Goal: Task Accomplishment & Management: Use online tool/utility

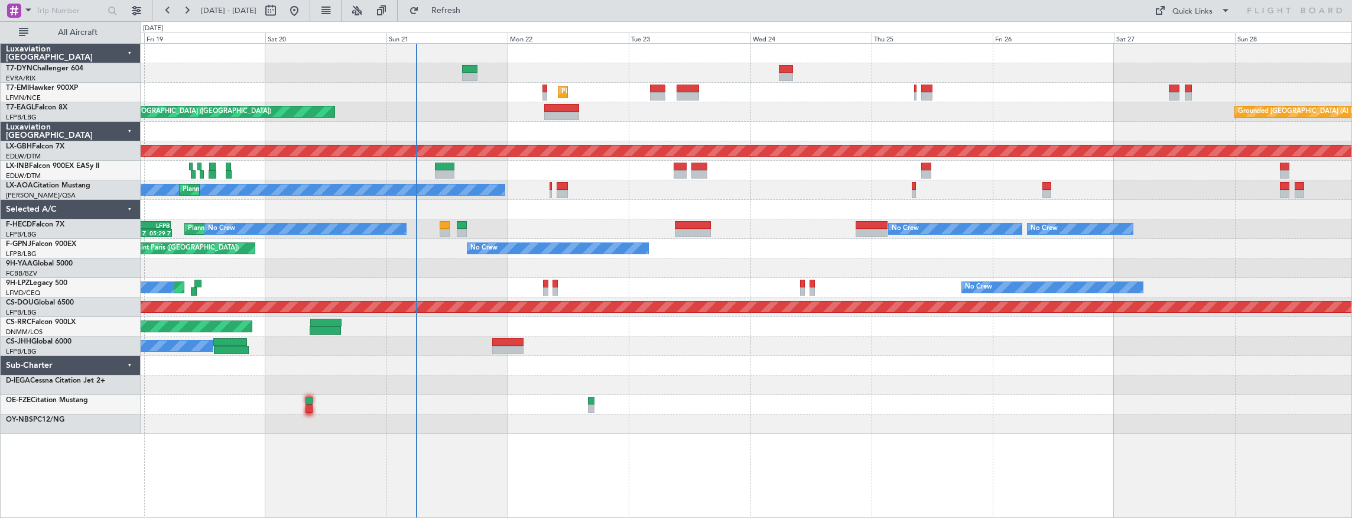
click at [422, 123] on div "Planned Maint [GEOGRAPHIC_DATA] Unplanned Maint [GEOGRAPHIC_DATA] ([GEOGRAPHIC_…" at bounding box center [746, 239] width 1211 height 390
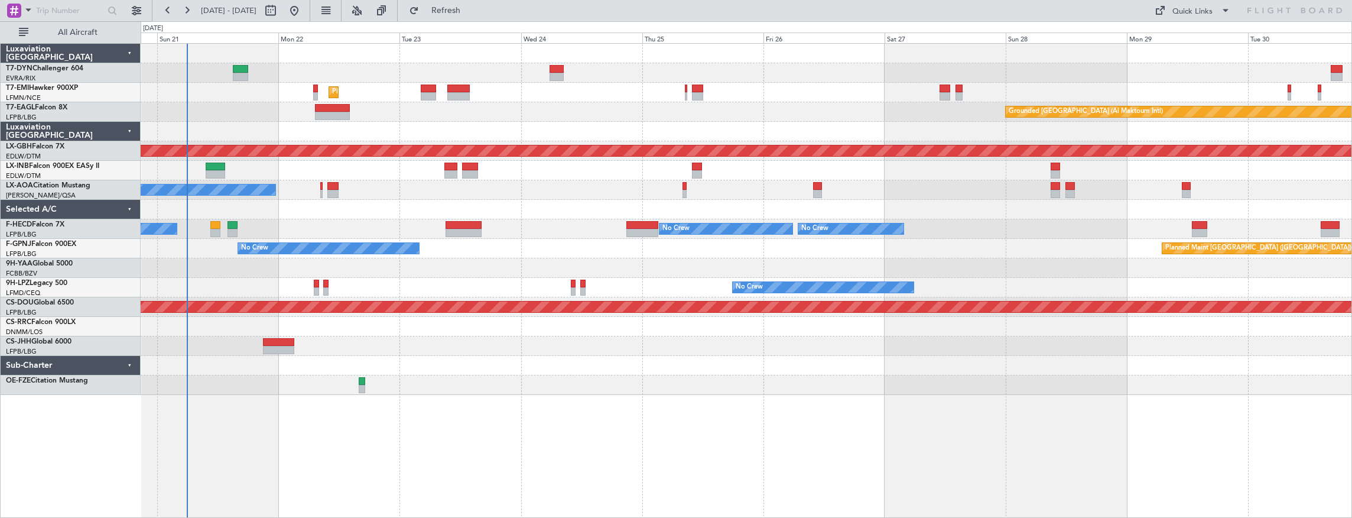
click at [247, 219] on div "Planned Maint [GEOGRAPHIC_DATA] ([GEOGRAPHIC_DATA]) No Crew No Crew No Crew Pla…" at bounding box center [746, 228] width 1211 height 19
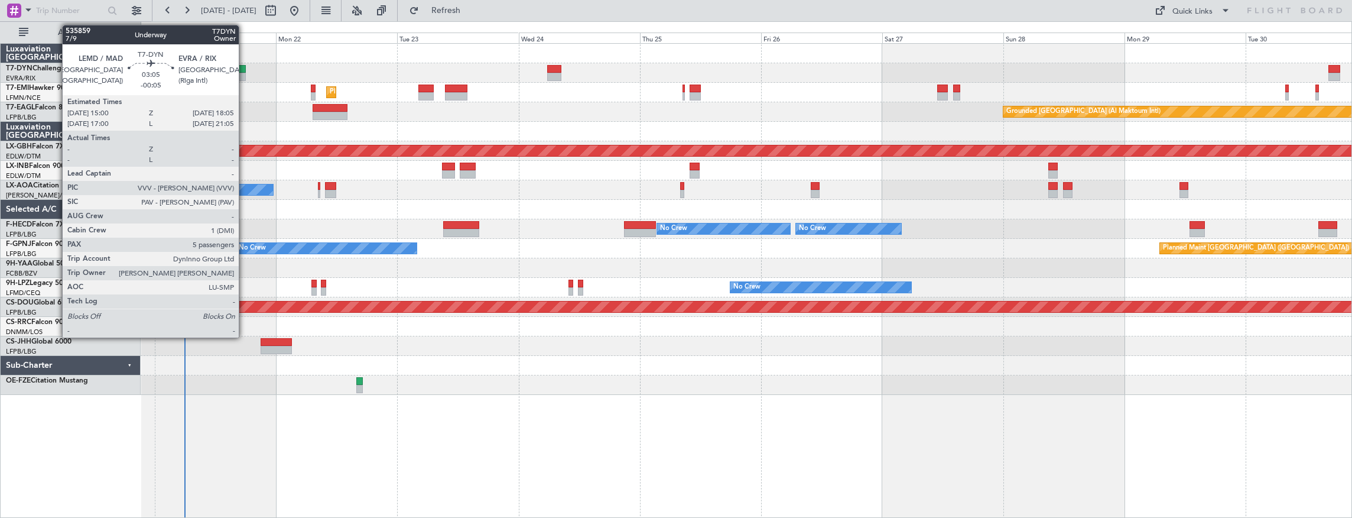
click at [245, 68] on div at bounding box center [238, 69] width 16 height 8
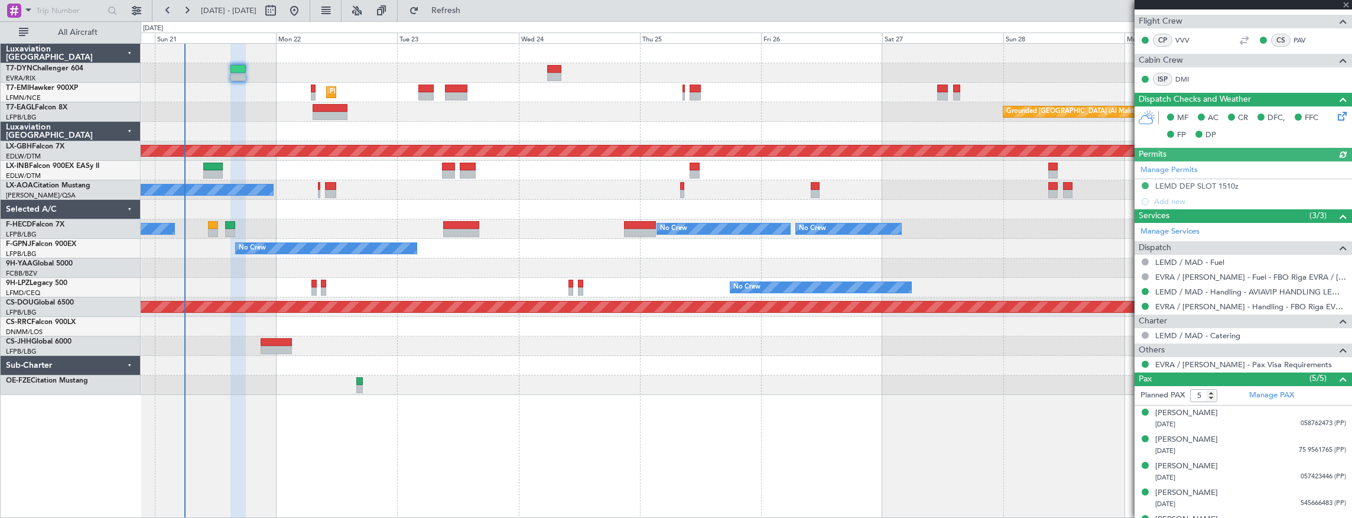
scroll to position [311, 0]
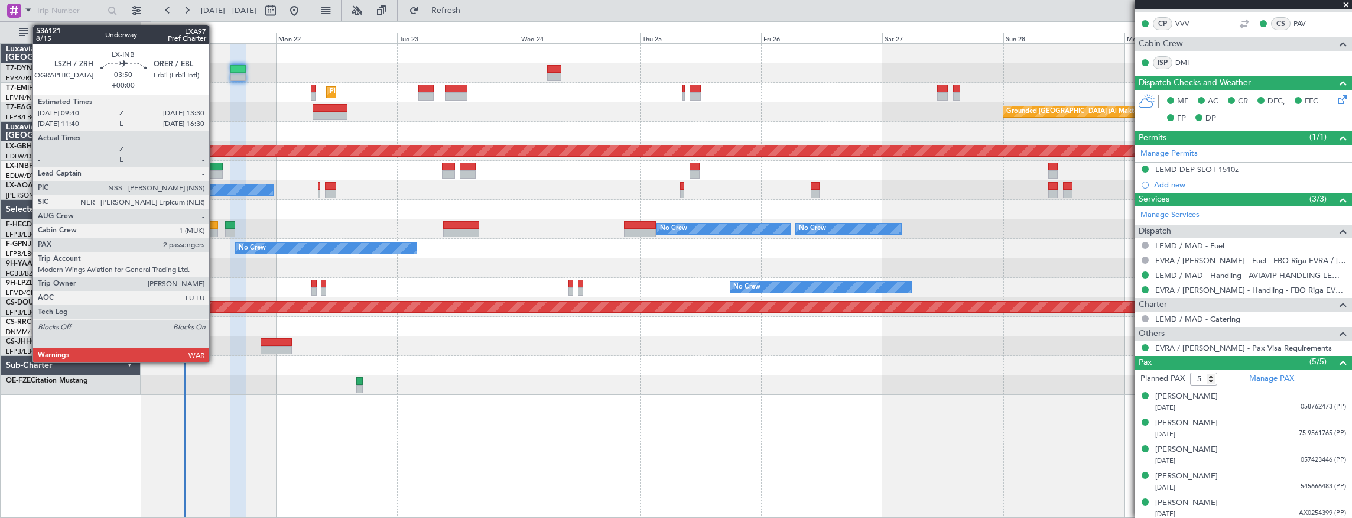
click at [215, 163] on div at bounding box center [212, 166] width 19 height 8
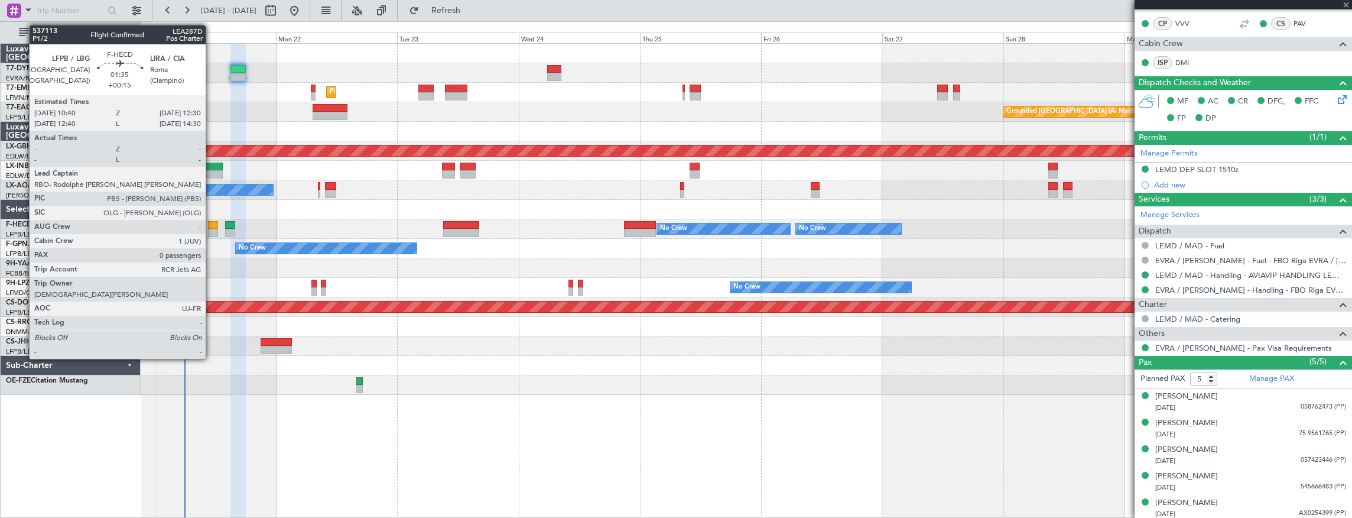
type input "2"
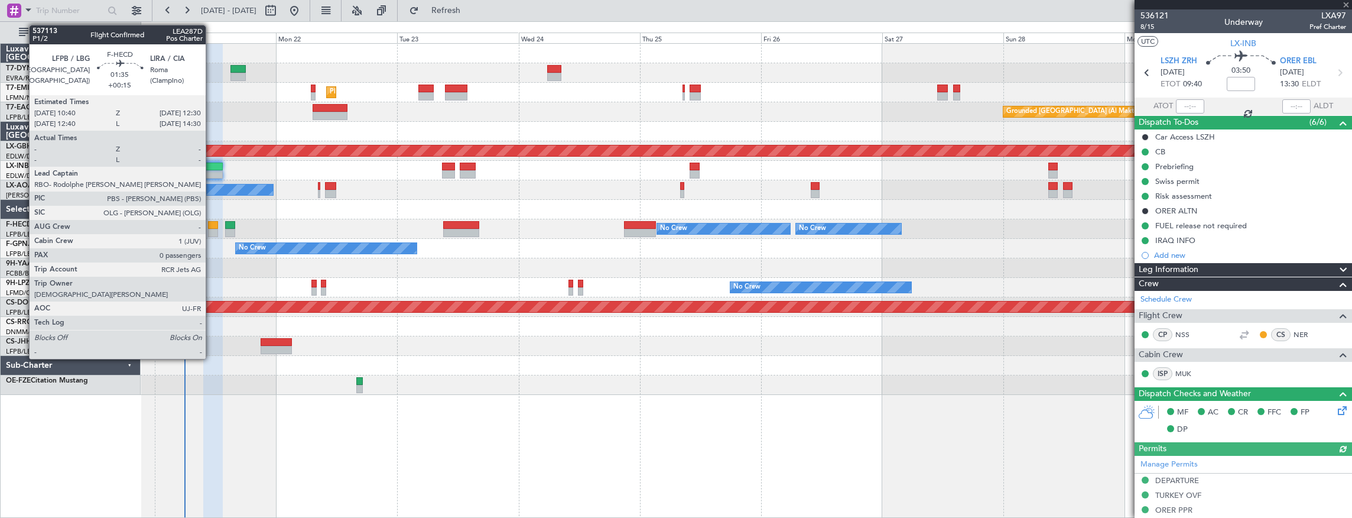
click at [212, 227] on div at bounding box center [212, 225] width 9 height 8
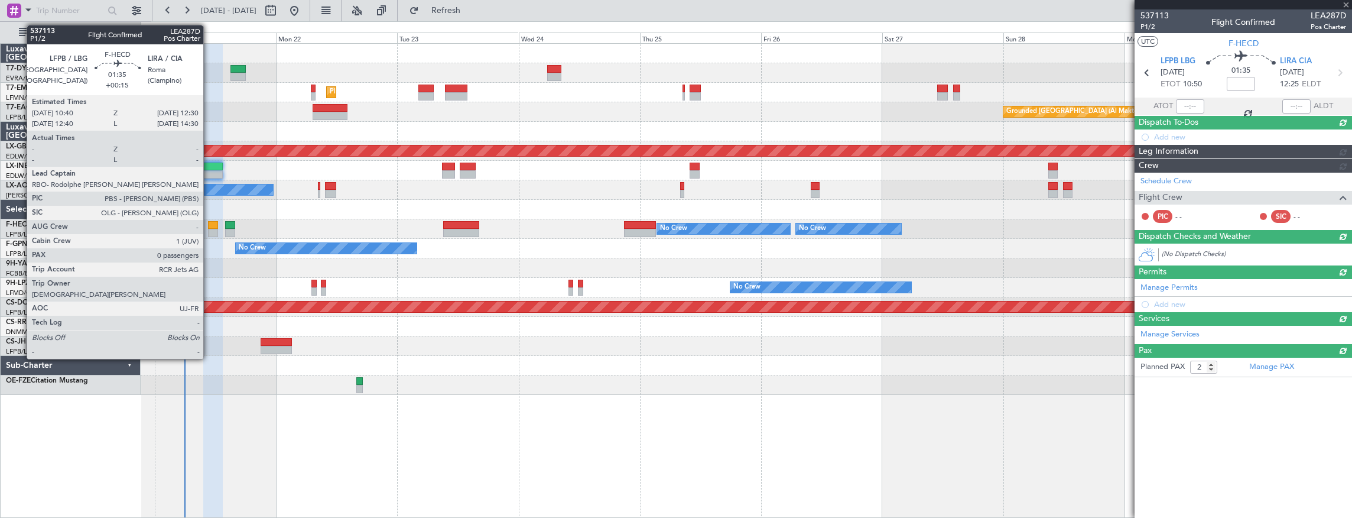
type input "+00:15"
type input "0"
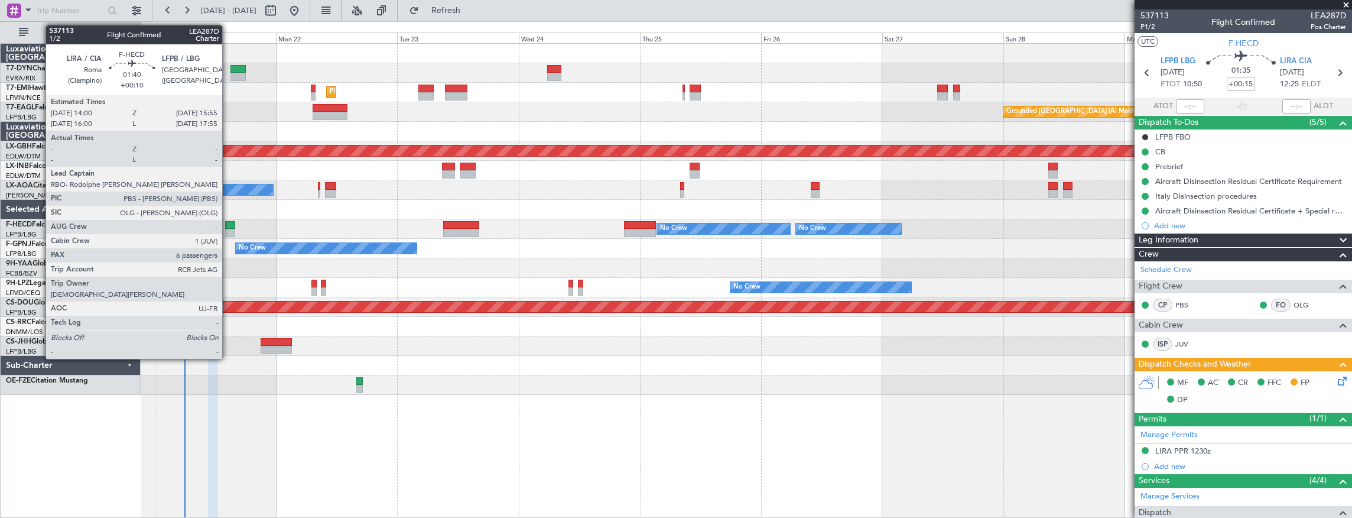
click at [228, 225] on div at bounding box center [230, 225] width 10 height 8
type input "+00:10"
type input "6"
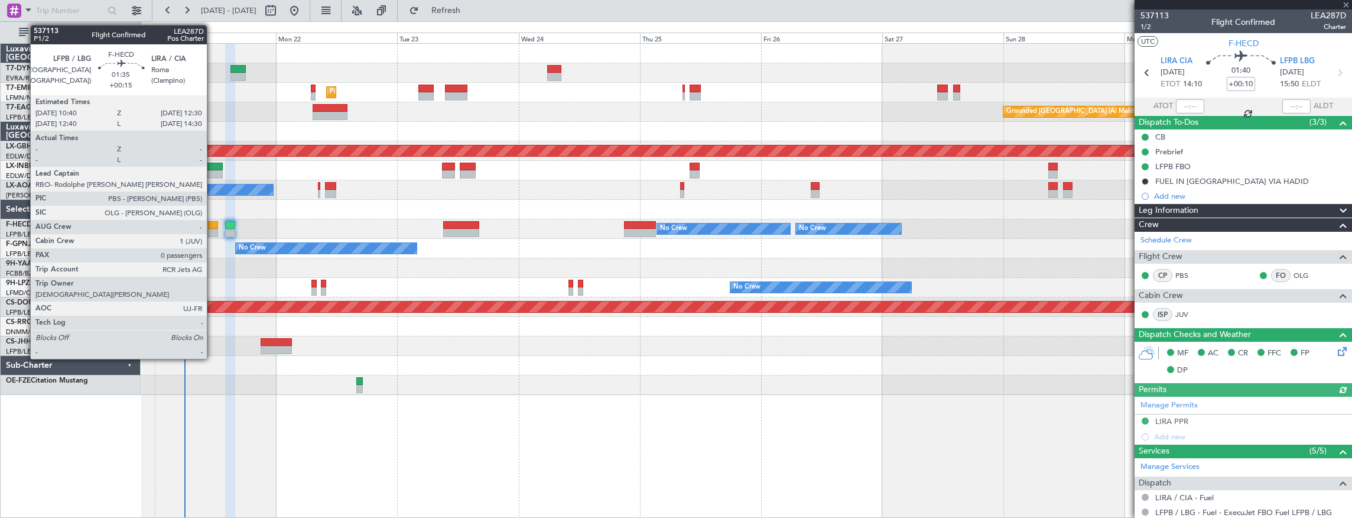
click at [213, 227] on div at bounding box center [212, 225] width 9 height 8
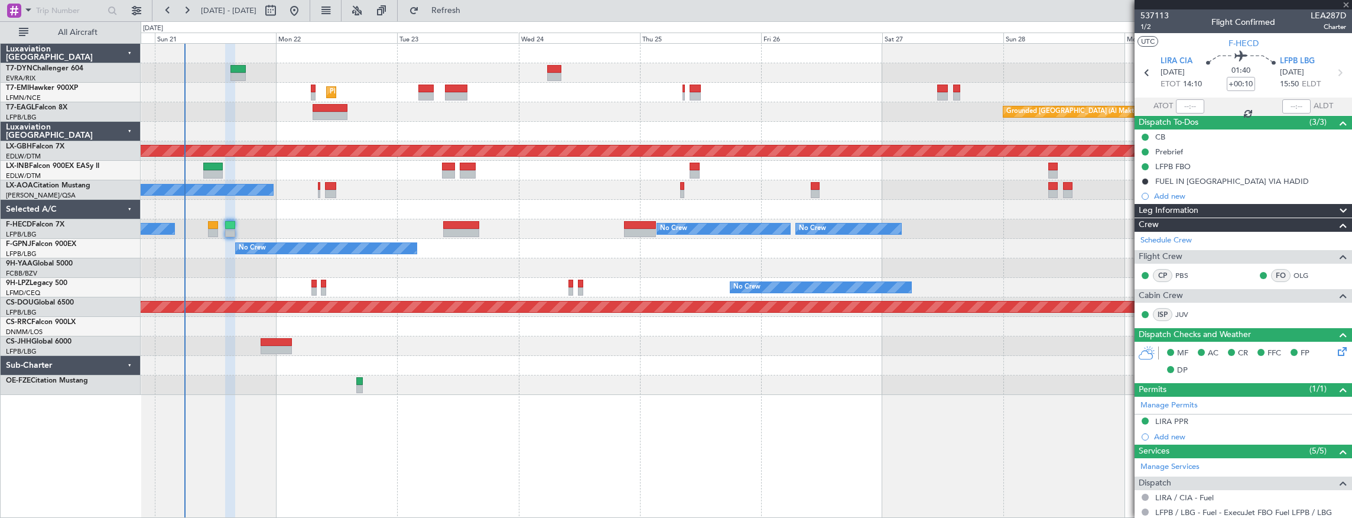
type input "+00:15"
type input "0"
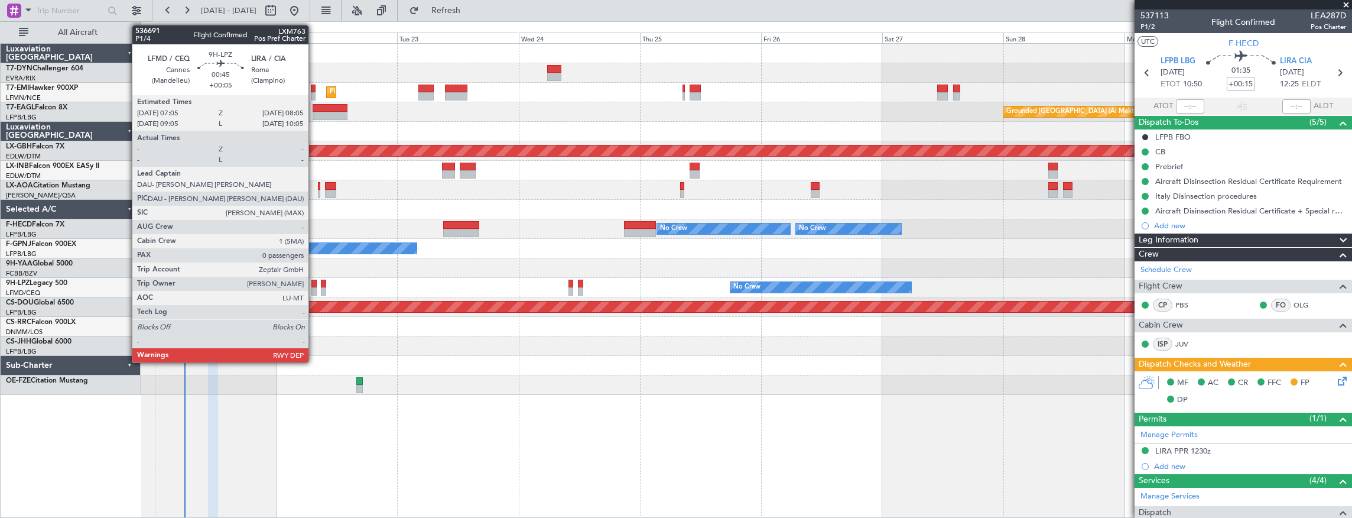
click at [314, 282] on div at bounding box center [313, 283] width 5 height 8
type input "+00:05"
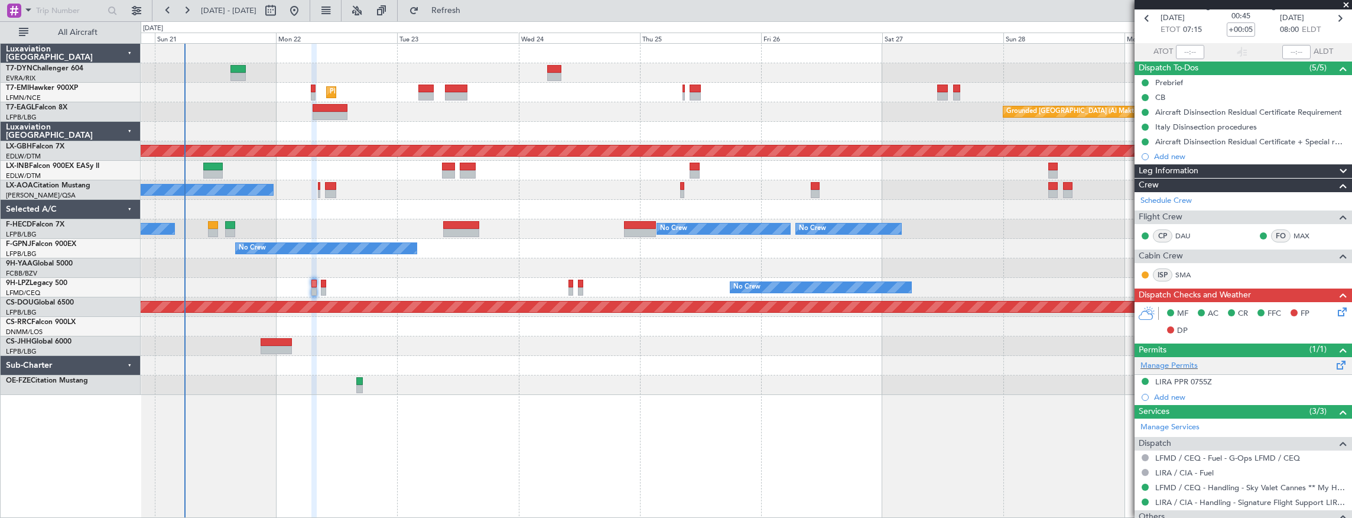
scroll to position [105, 0]
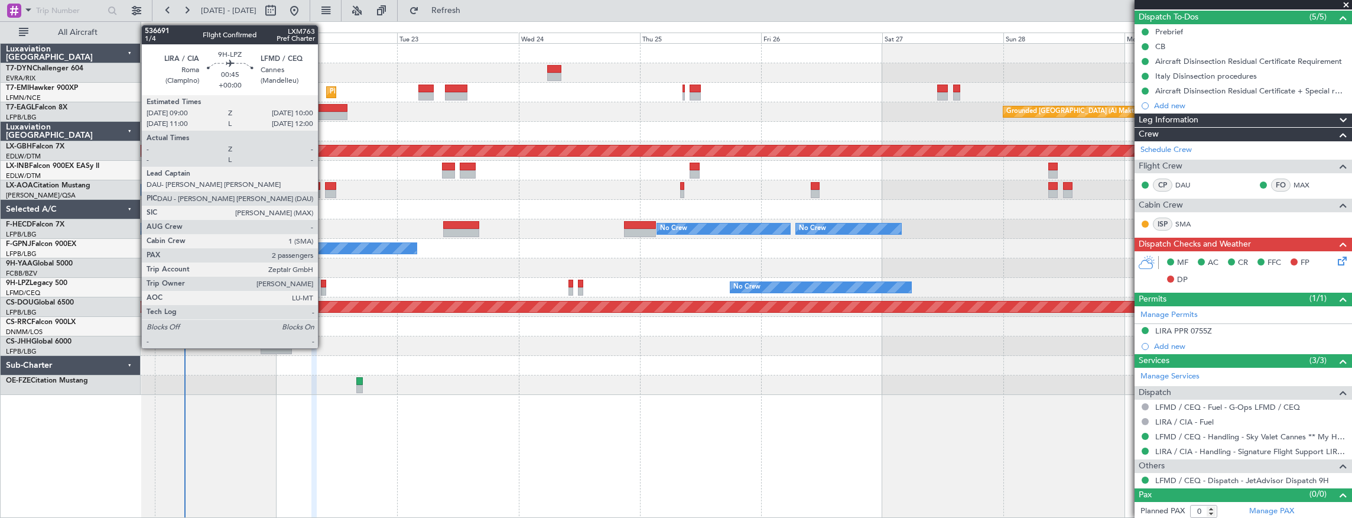
click at [324, 290] on div at bounding box center [323, 291] width 5 height 8
type input "2"
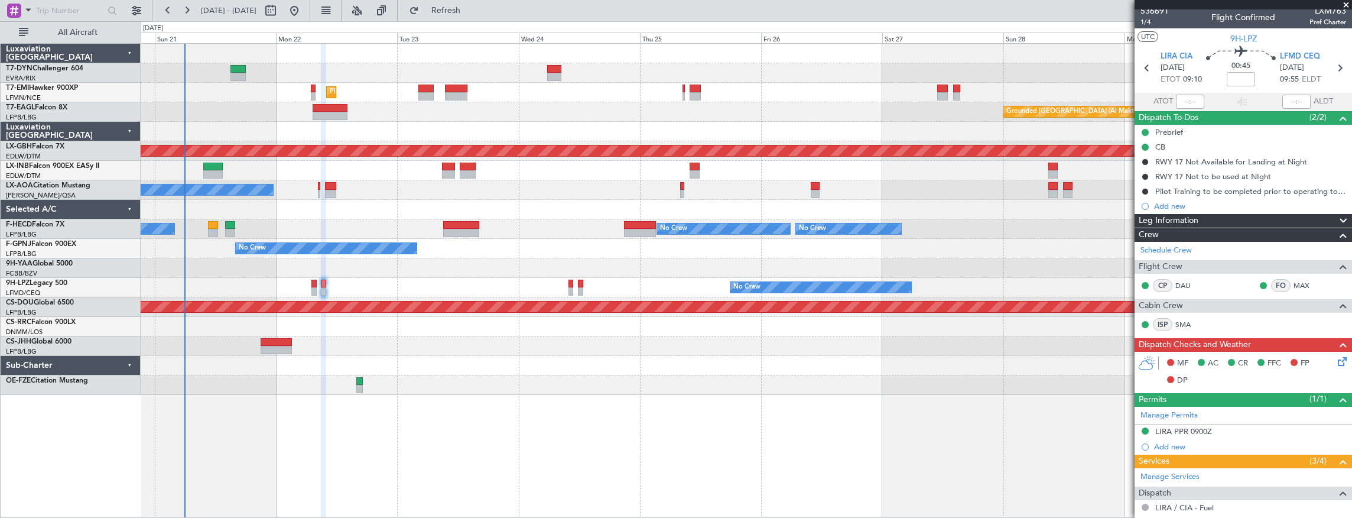
scroll to position [0, 0]
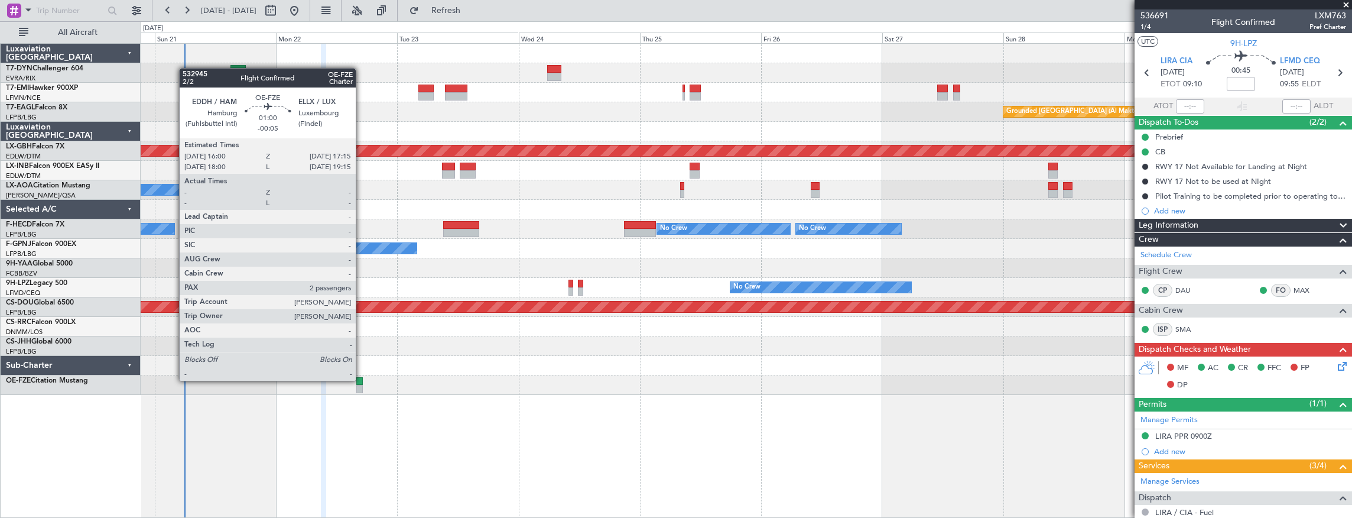
click at [362, 379] on div at bounding box center [359, 381] width 6 height 8
type input "-00:05"
